Goal: Navigation & Orientation: Find specific page/section

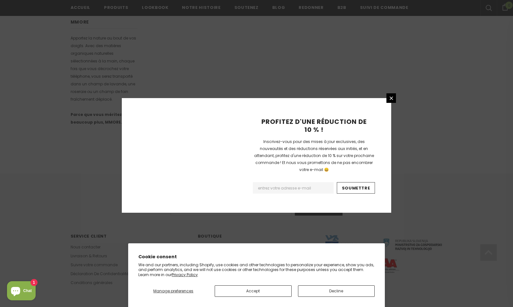
scroll to position [361, 0]
